Goal: Task Accomplishment & Management: Use online tool/utility

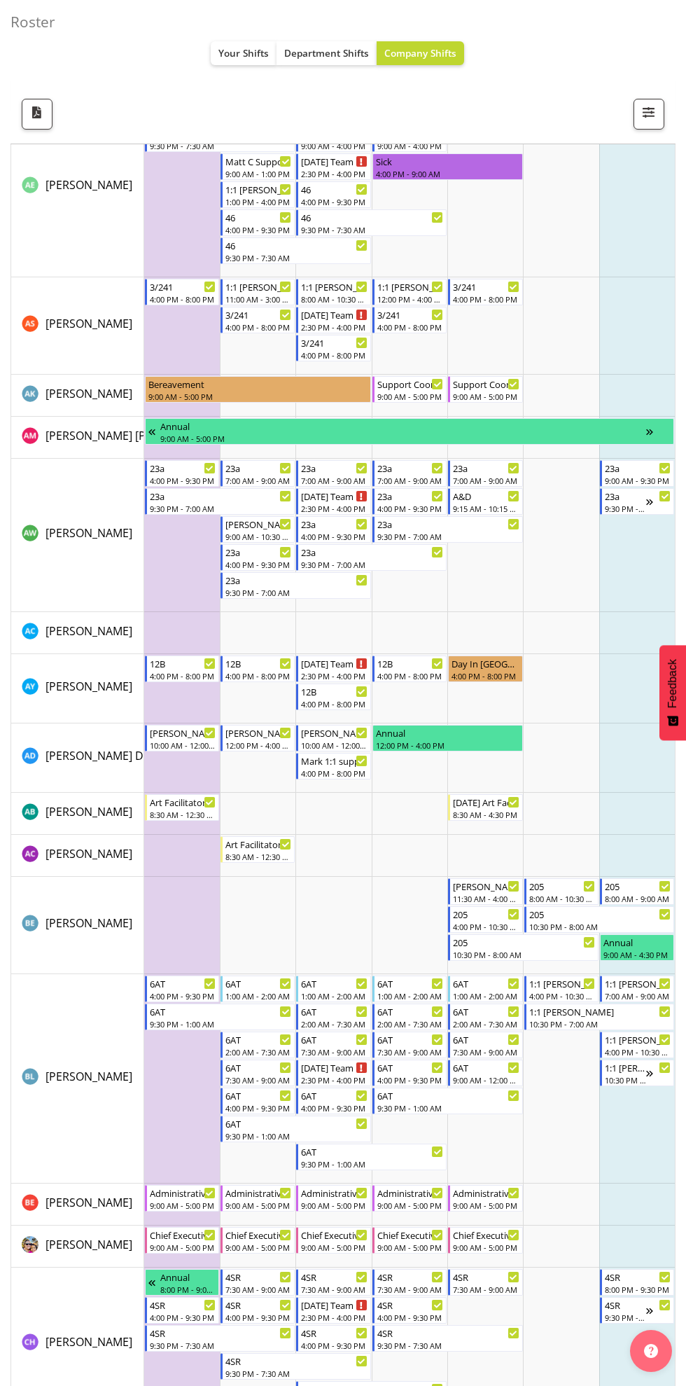
scroll to position [349, 0]
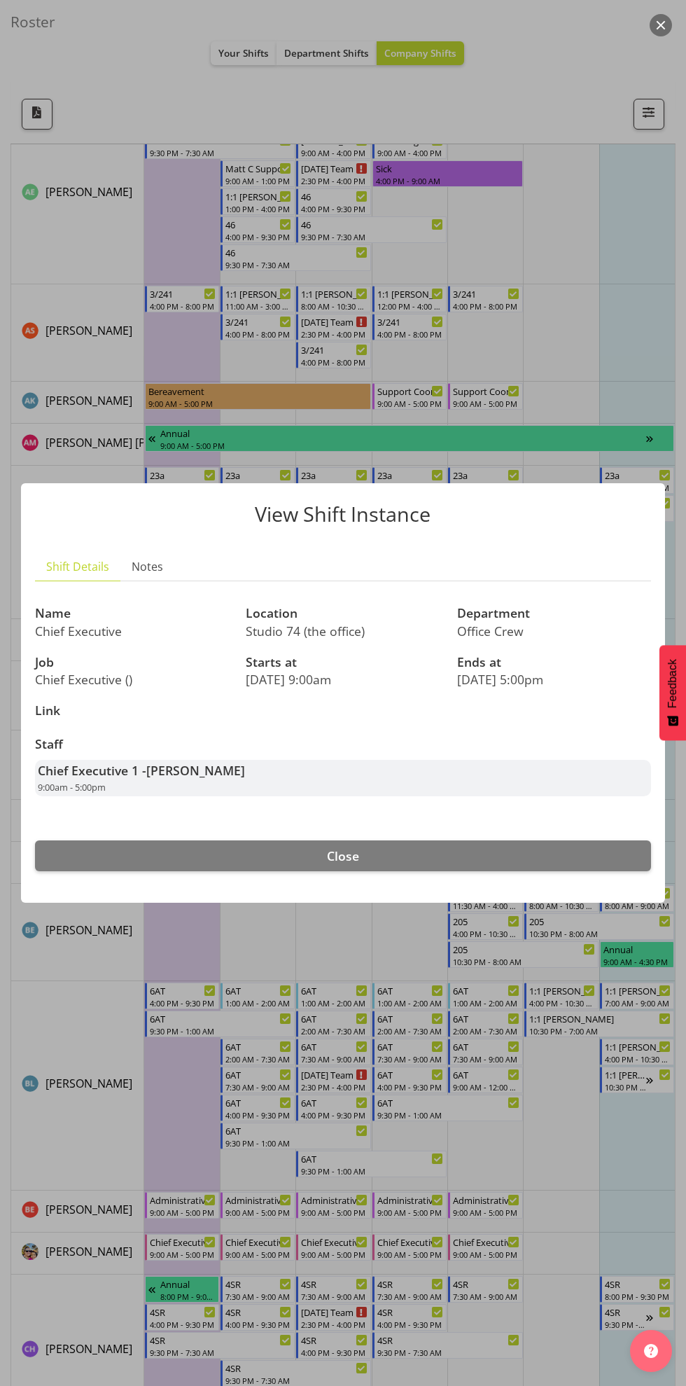
click at [527, 1176] on div at bounding box center [343, 693] width 686 height 1386
click at [540, 847] on button "Close" at bounding box center [343, 855] width 616 height 31
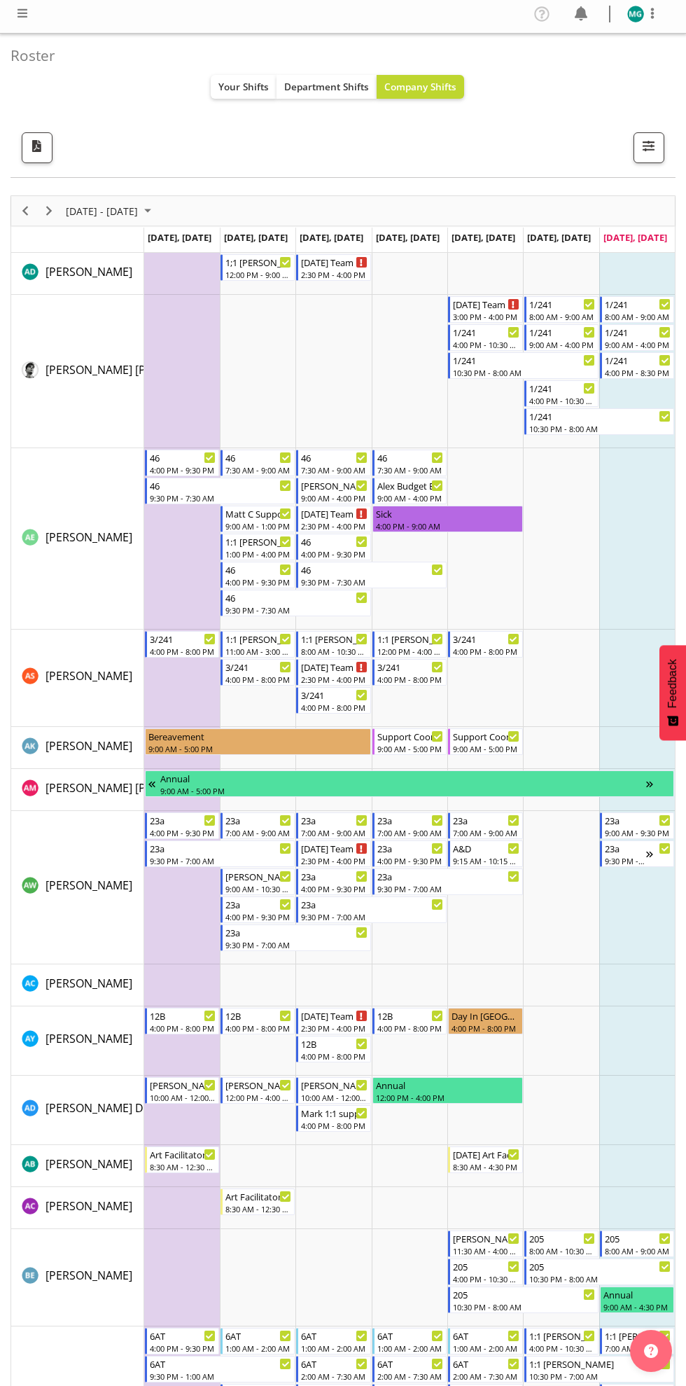
scroll to position [0, 0]
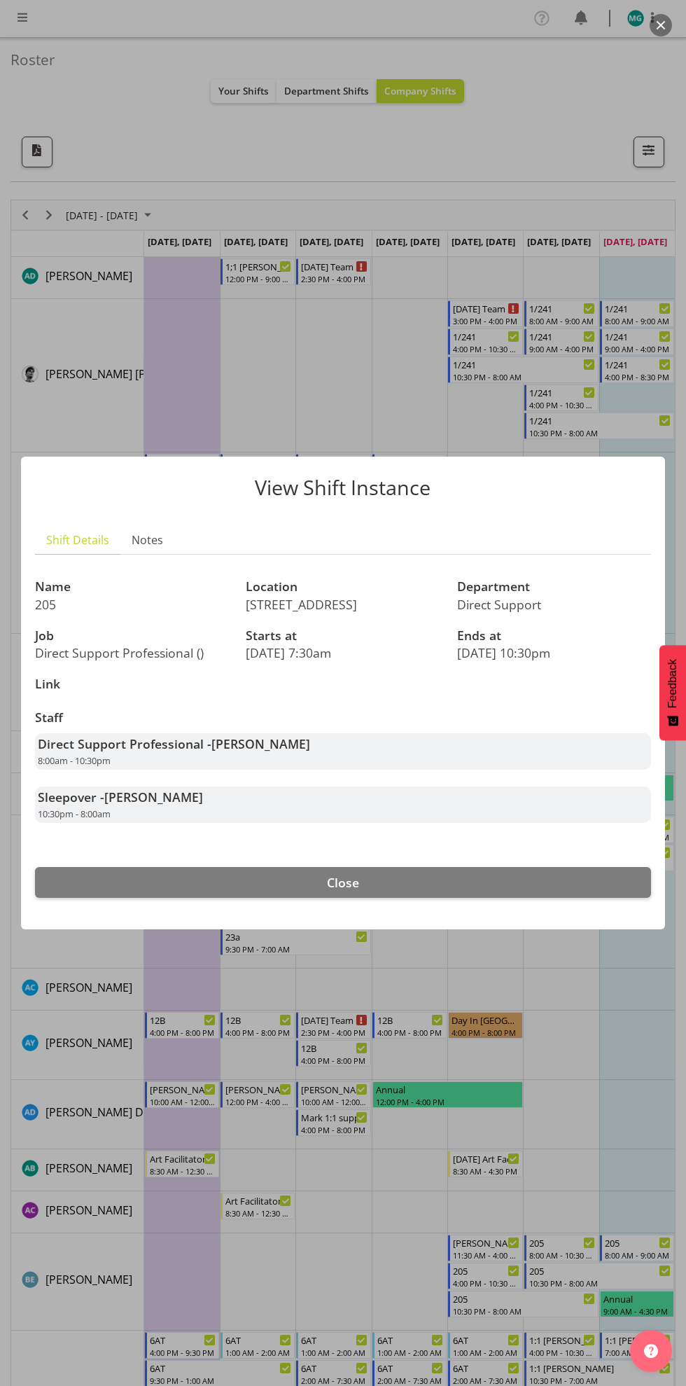
click at [594, 1098] on div at bounding box center [343, 693] width 686 height 1386
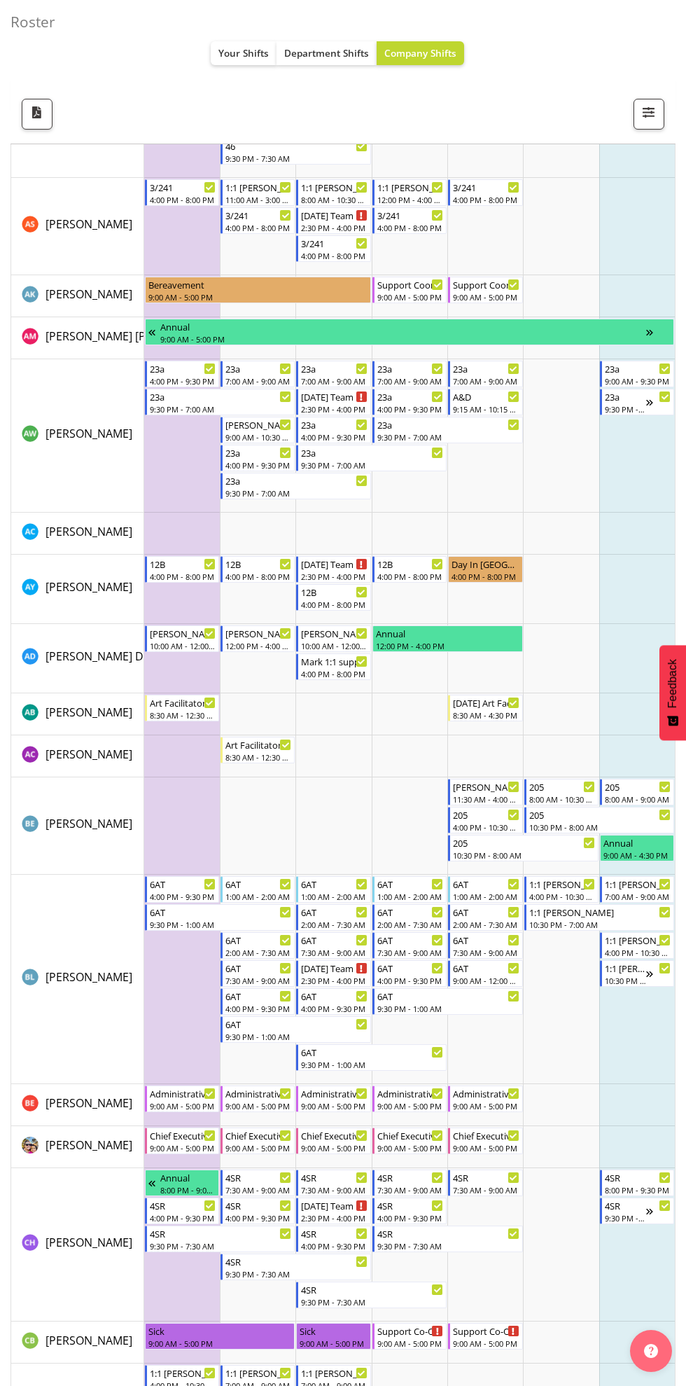
scroll to position [459, 0]
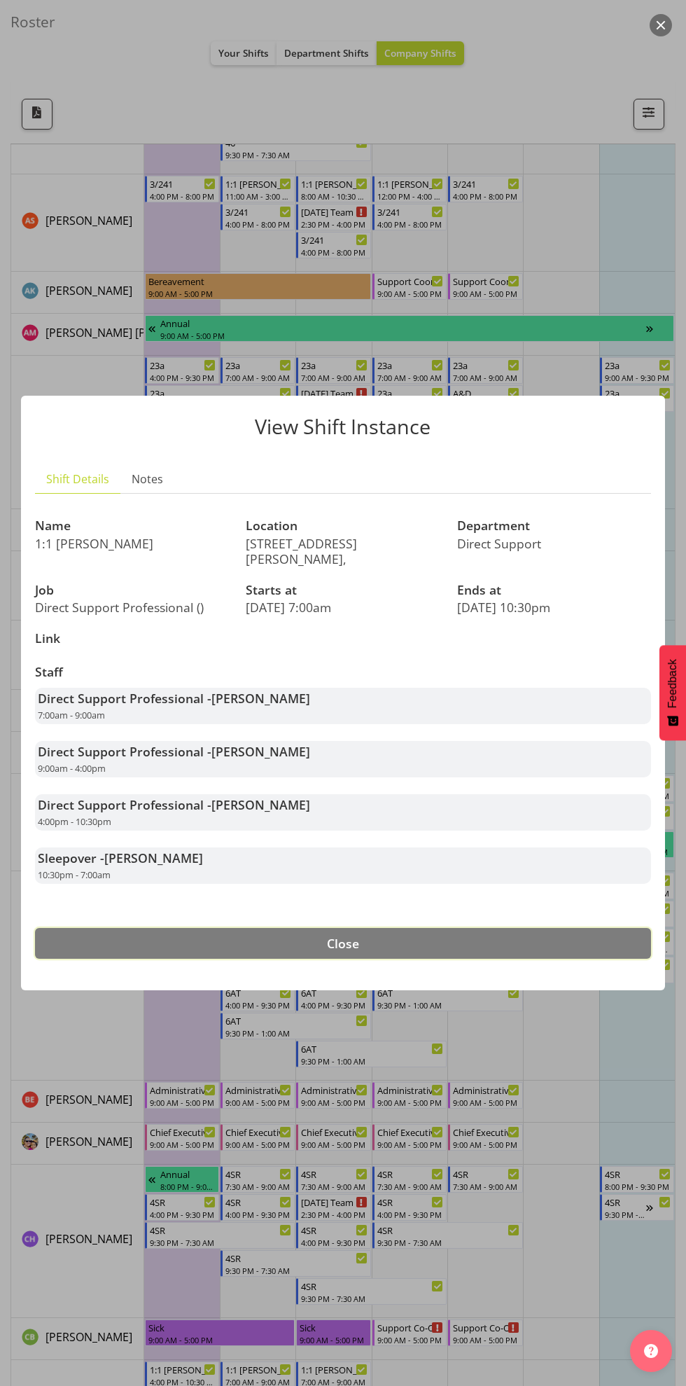
click at [591, 934] on button "Close" at bounding box center [343, 943] width 616 height 31
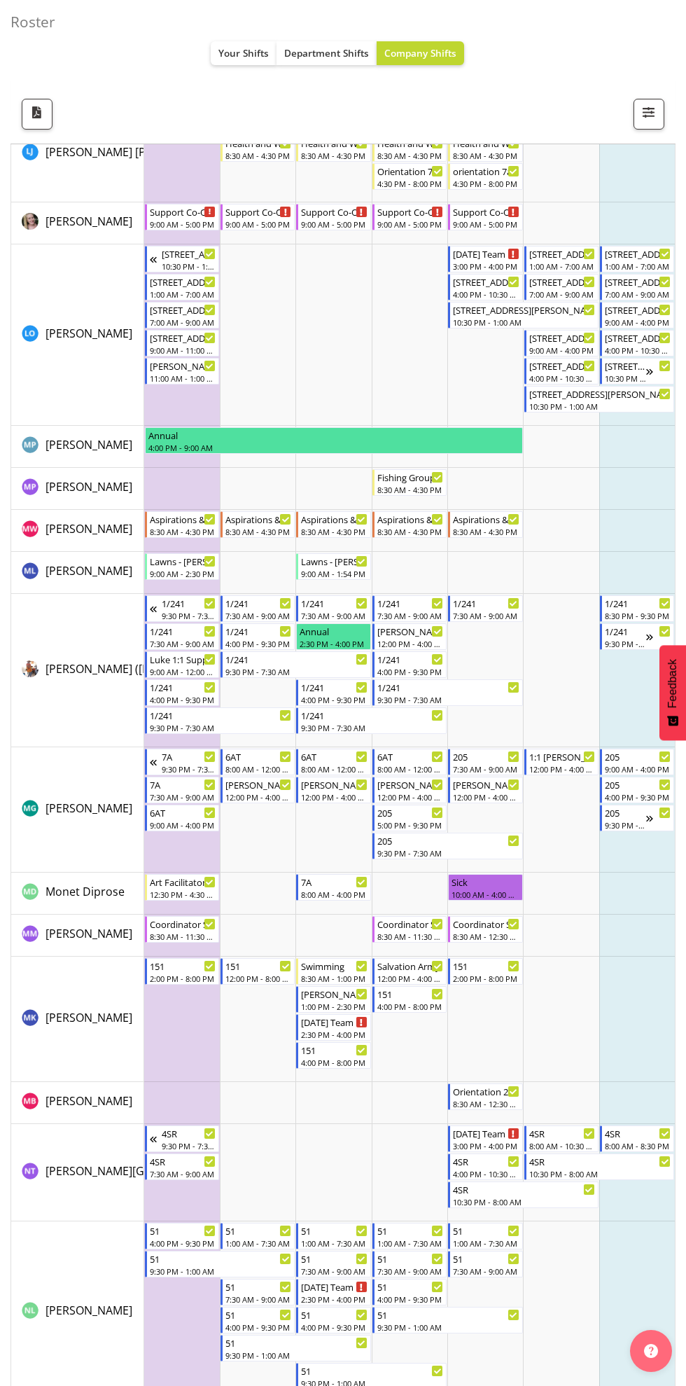
scroll to position [4706, 0]
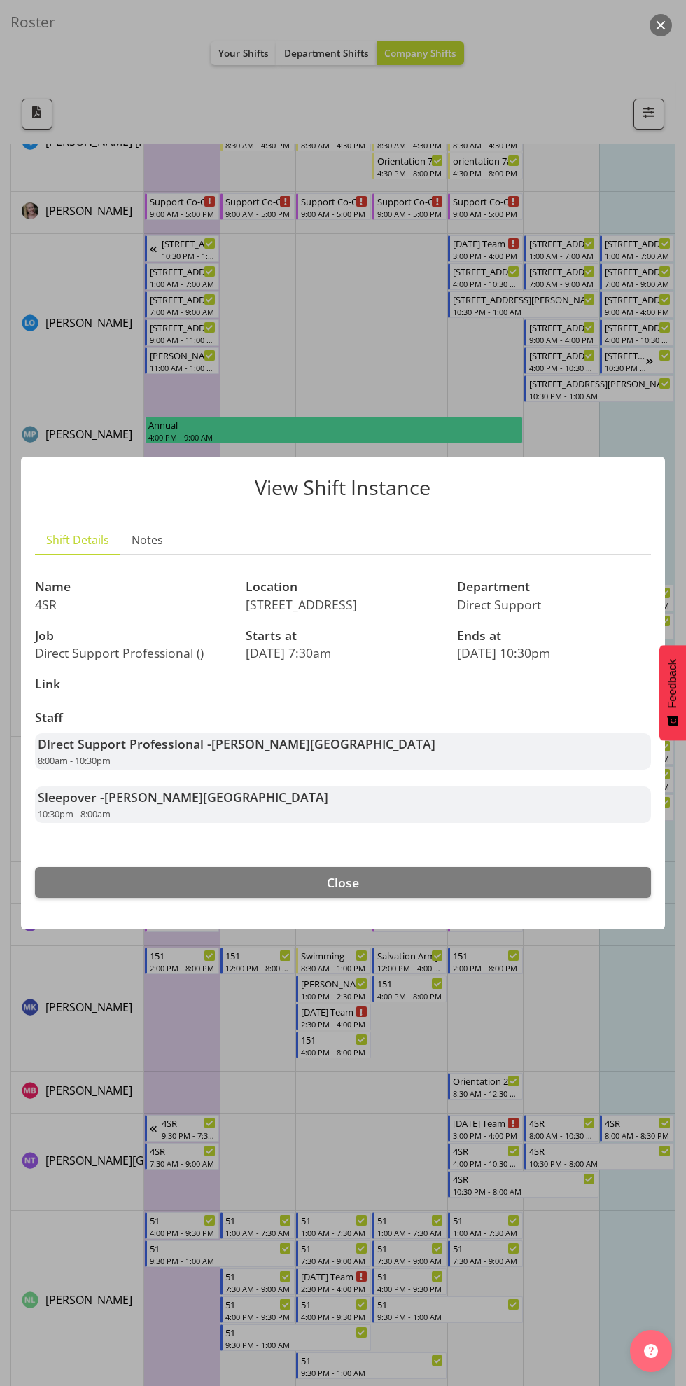
click at [575, 1239] on div at bounding box center [343, 693] width 686 height 1386
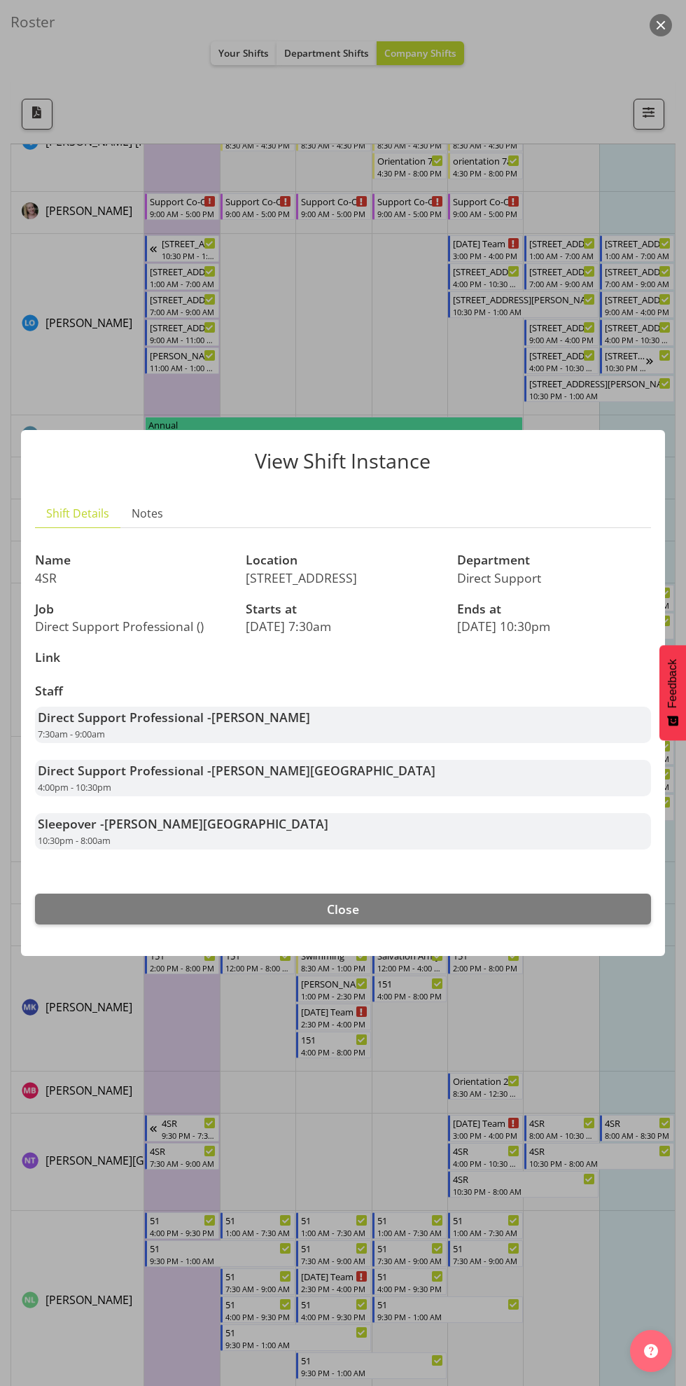
click at [580, 1004] on div at bounding box center [343, 693] width 686 height 1386
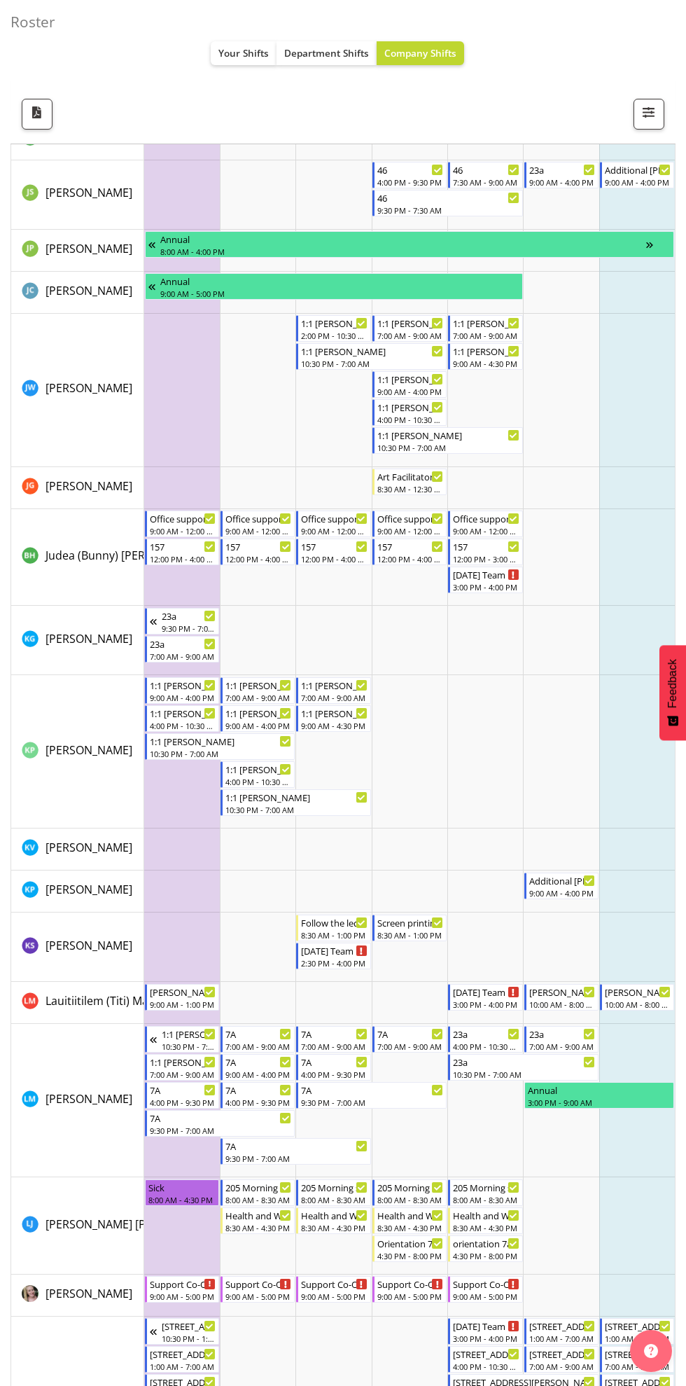
scroll to position [3602, 0]
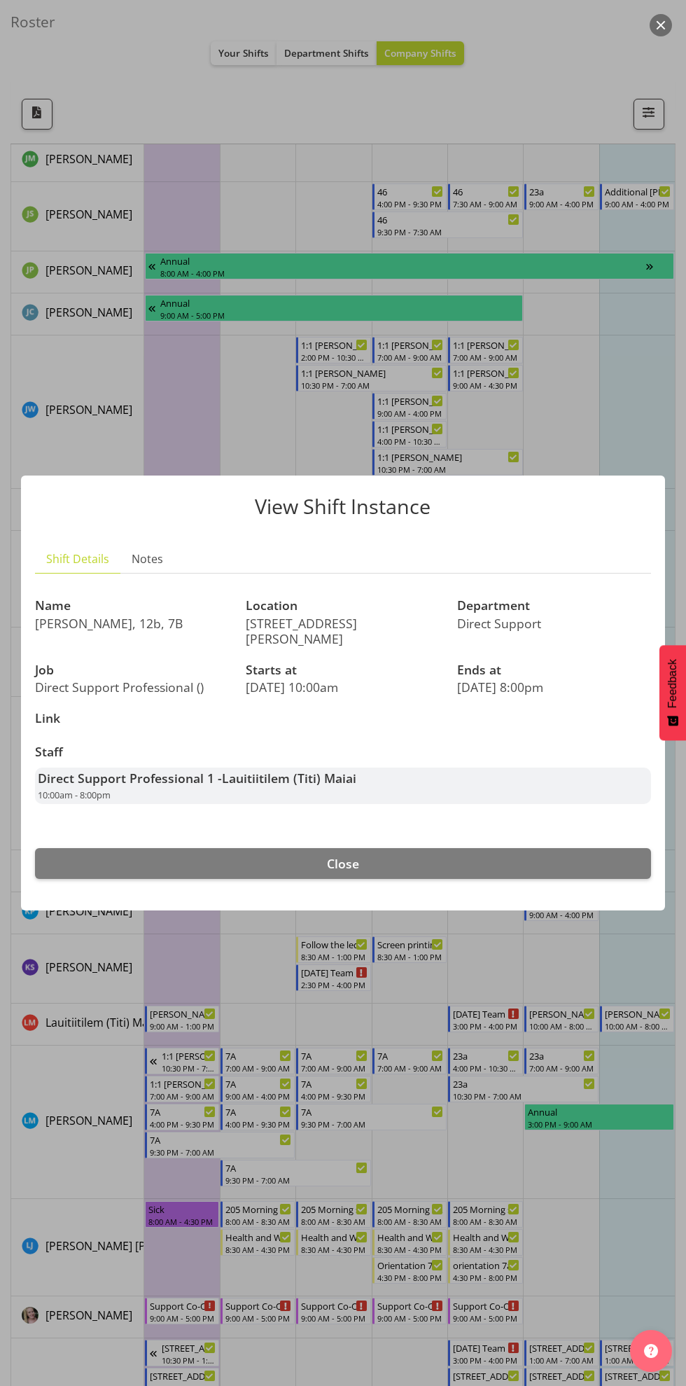
click at [553, 1075] on div at bounding box center [343, 693] width 686 height 1386
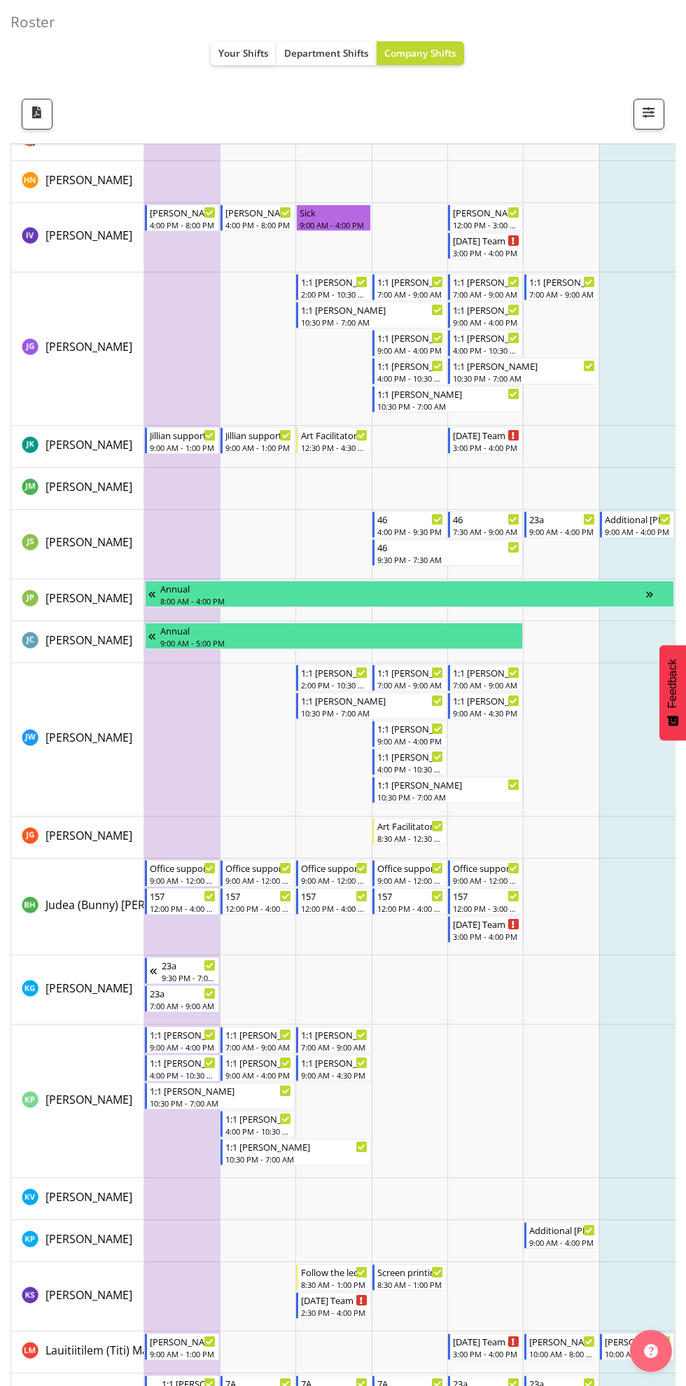
scroll to position [3269, 0]
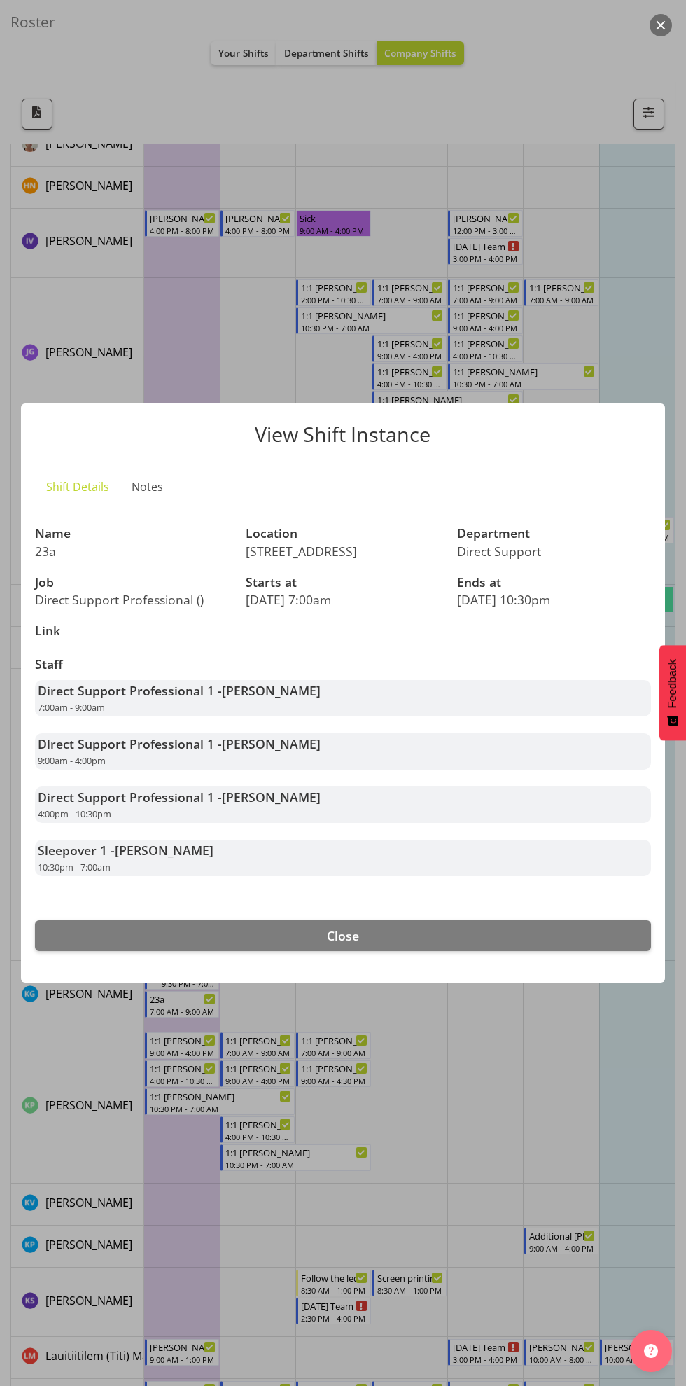
click at [648, 323] on div at bounding box center [343, 693] width 686 height 1386
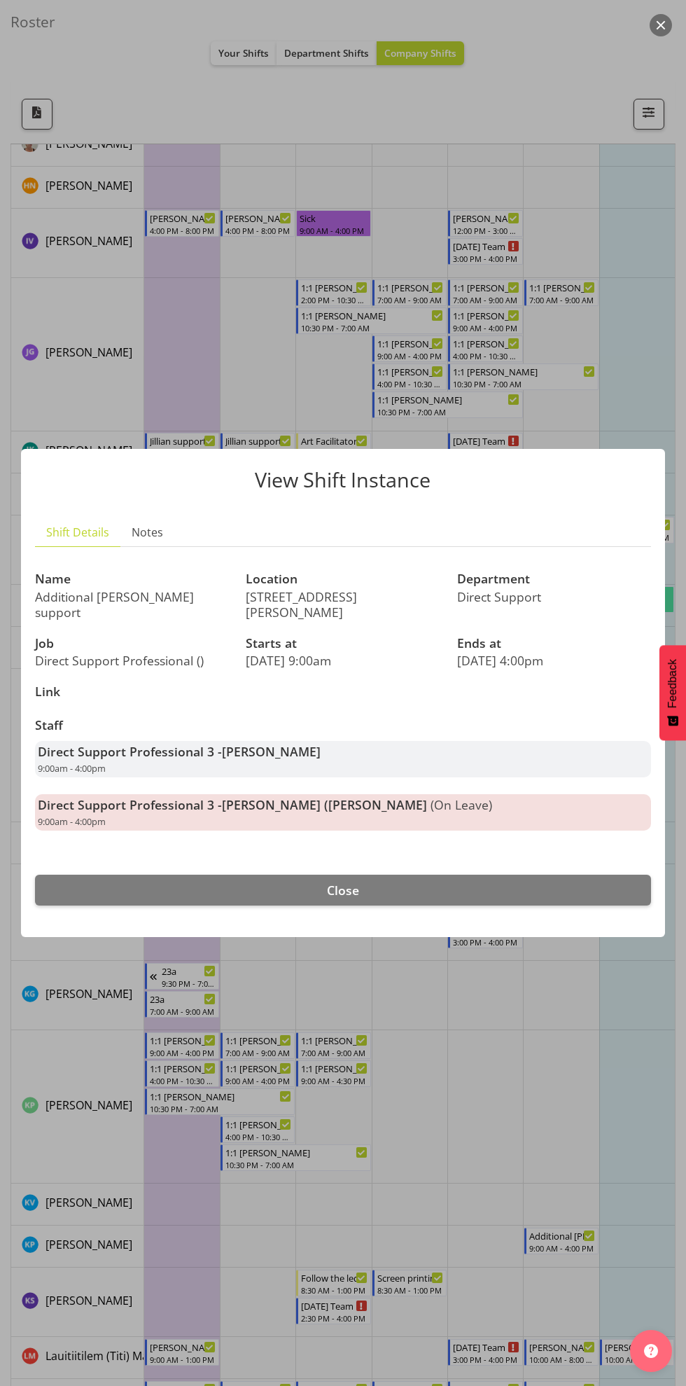
click at [645, 375] on div at bounding box center [343, 693] width 686 height 1386
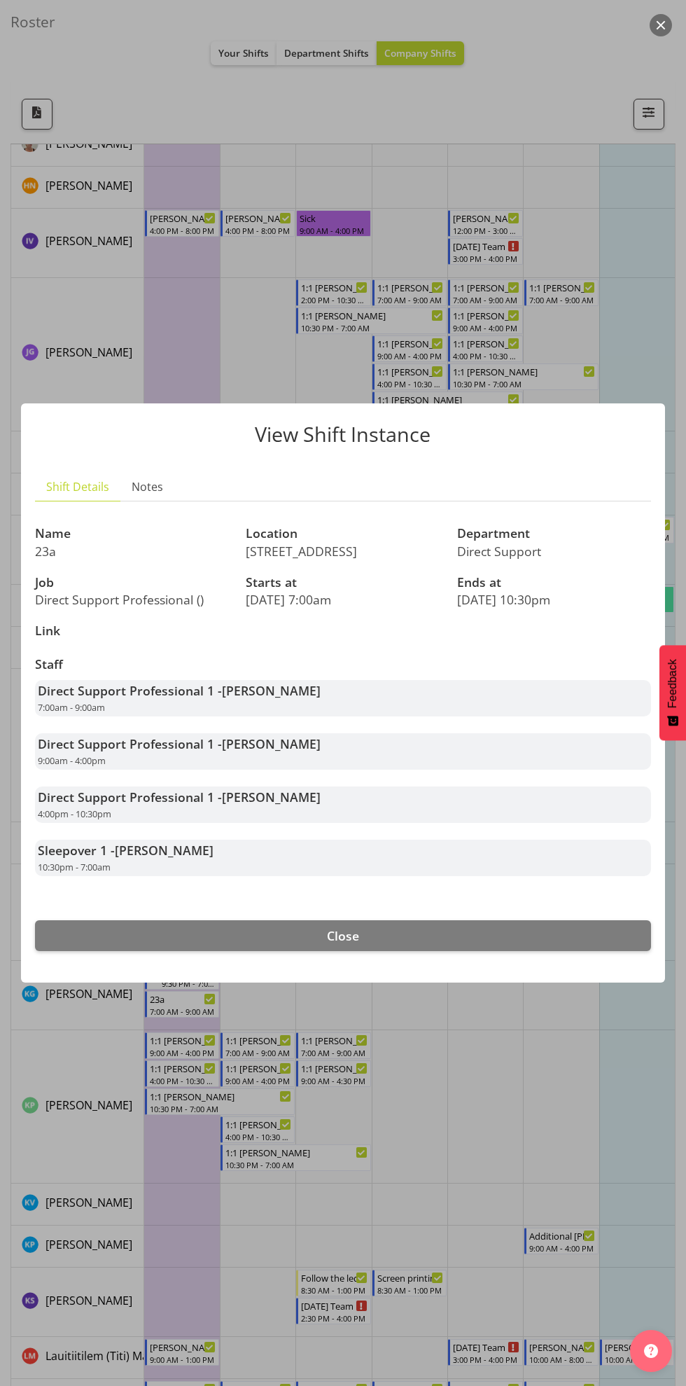
scroll to position [0, 0]
